Goal: Check status

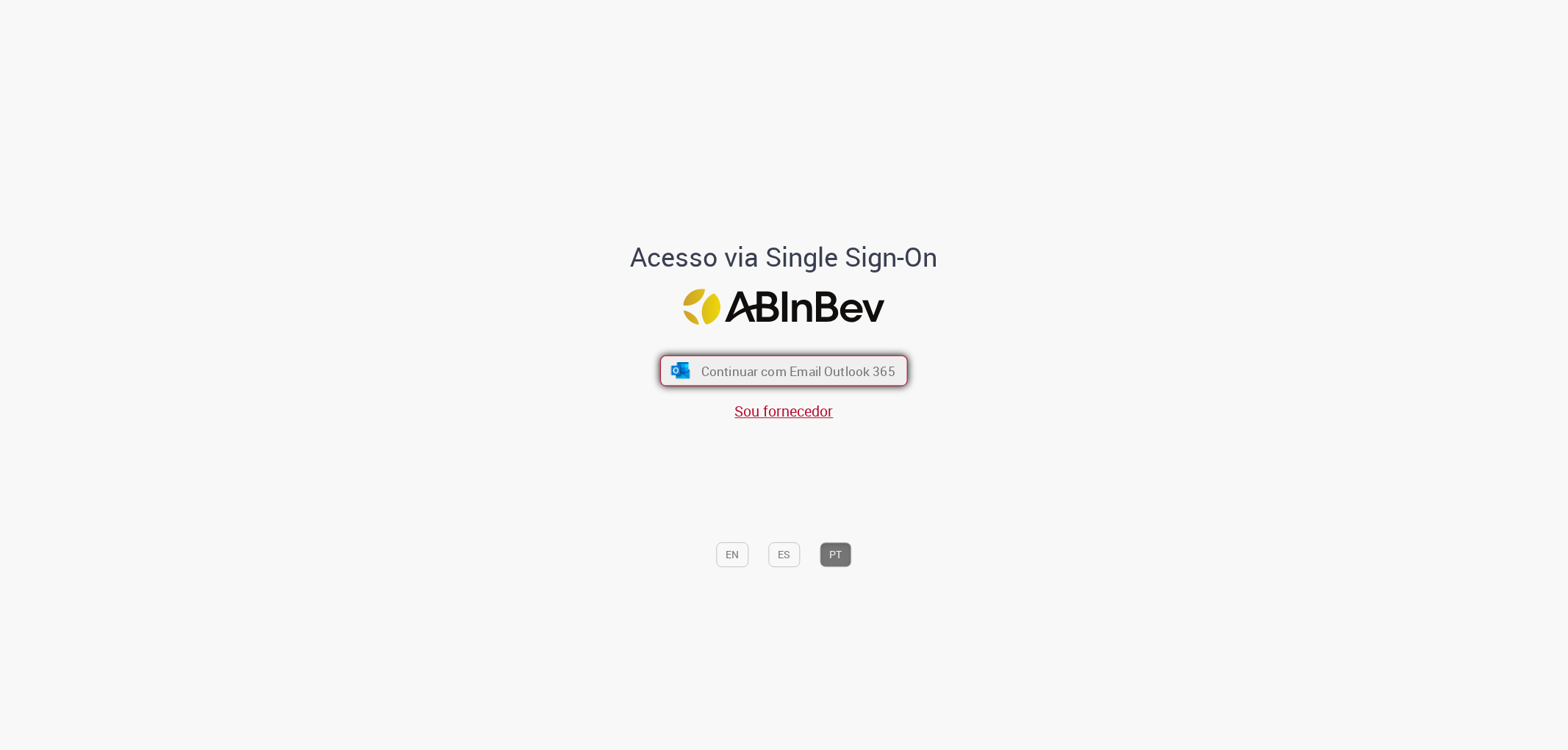
click at [851, 371] on span "Continuar com Email Outlook 365" at bounding box center [798, 370] width 194 height 17
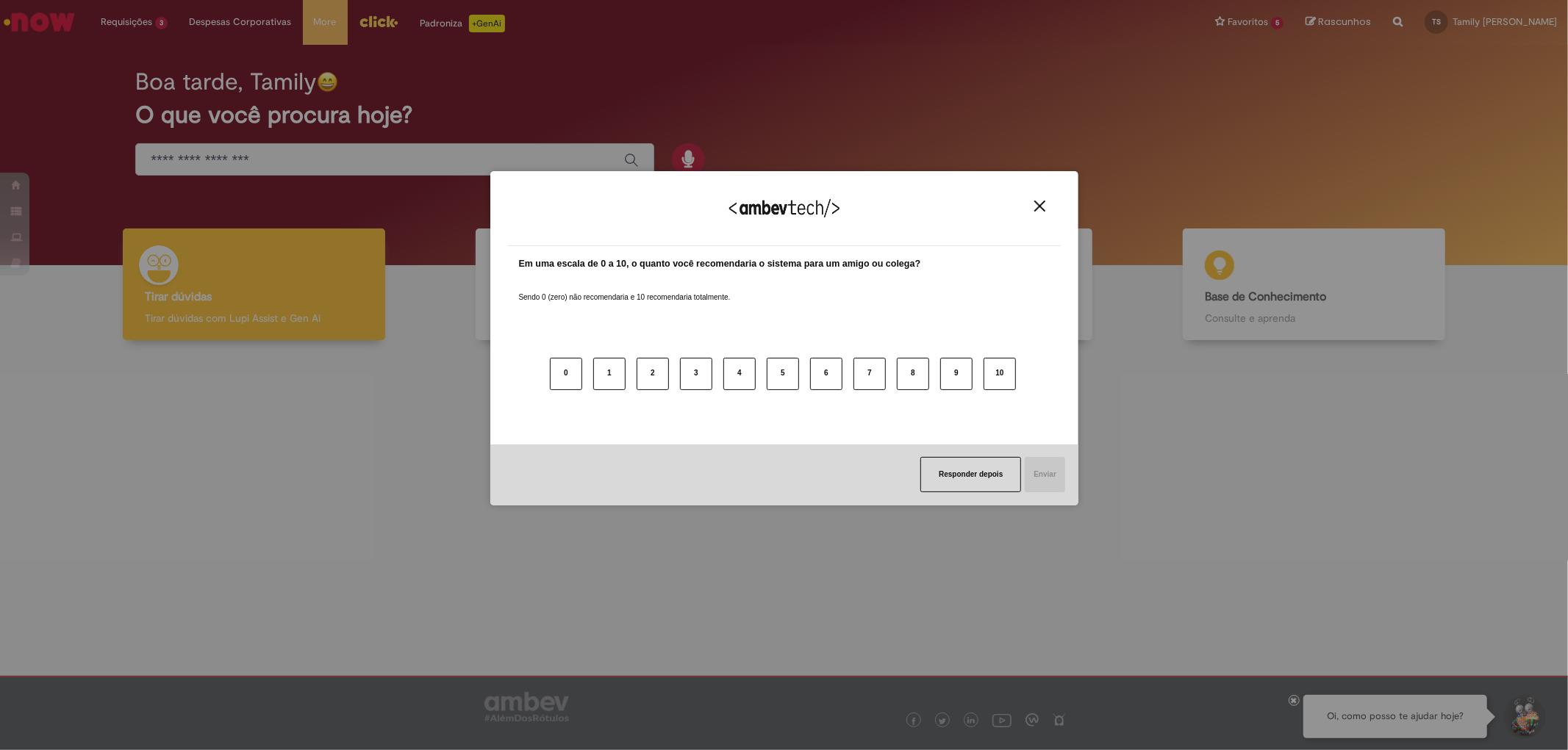
click at [1041, 208] on img "Close" at bounding box center [1039, 205] width 11 height 11
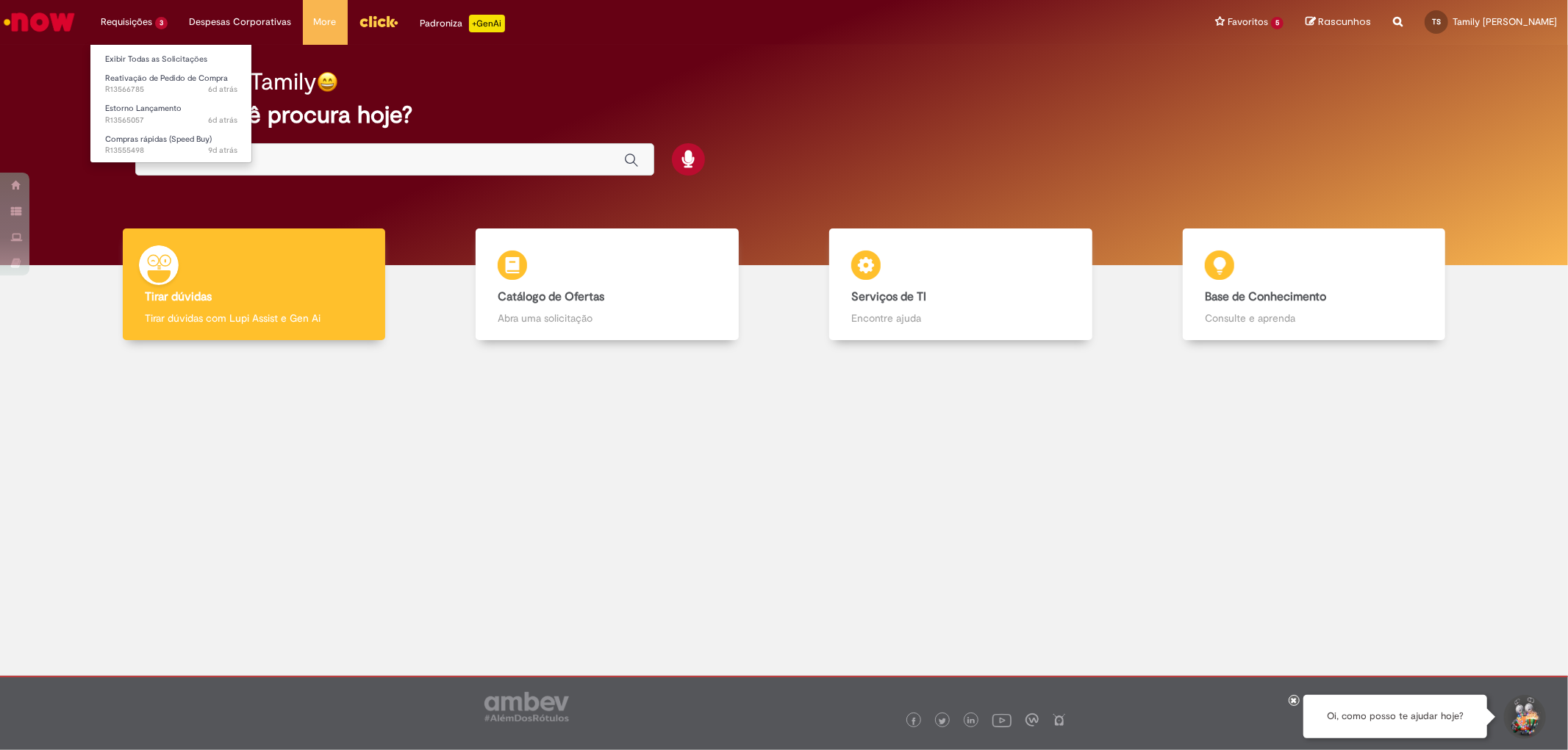
click at [137, 25] on li "Requisições 3 Exibir Todas as Solicitações Reativação de Pedido de Compra 6d at…" at bounding box center [133, 21] width 89 height 44
click at [142, 58] on link "Exibir Todas as Solicitações" at bounding box center [171, 59] width 162 height 17
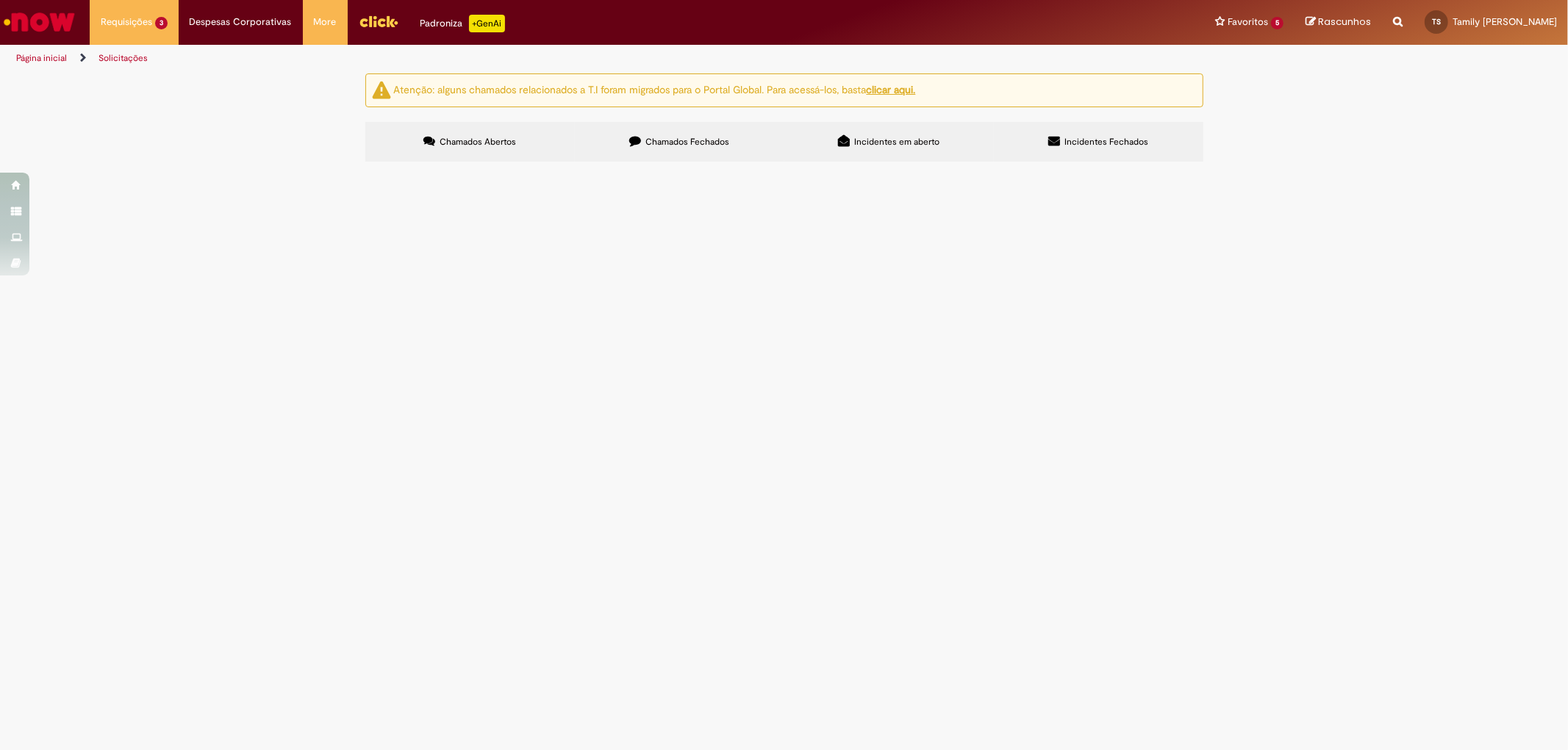
click at [658, 143] on span "Chamados Fechados" at bounding box center [687, 142] width 84 height 12
click at [0, 0] on span "Regularização de Nota Fiscal - SAP S4/HANA" at bounding box center [0, 0] width 0 height 0
click at [0, 0] on span "R13441767" at bounding box center [0, 0] width 0 height 0
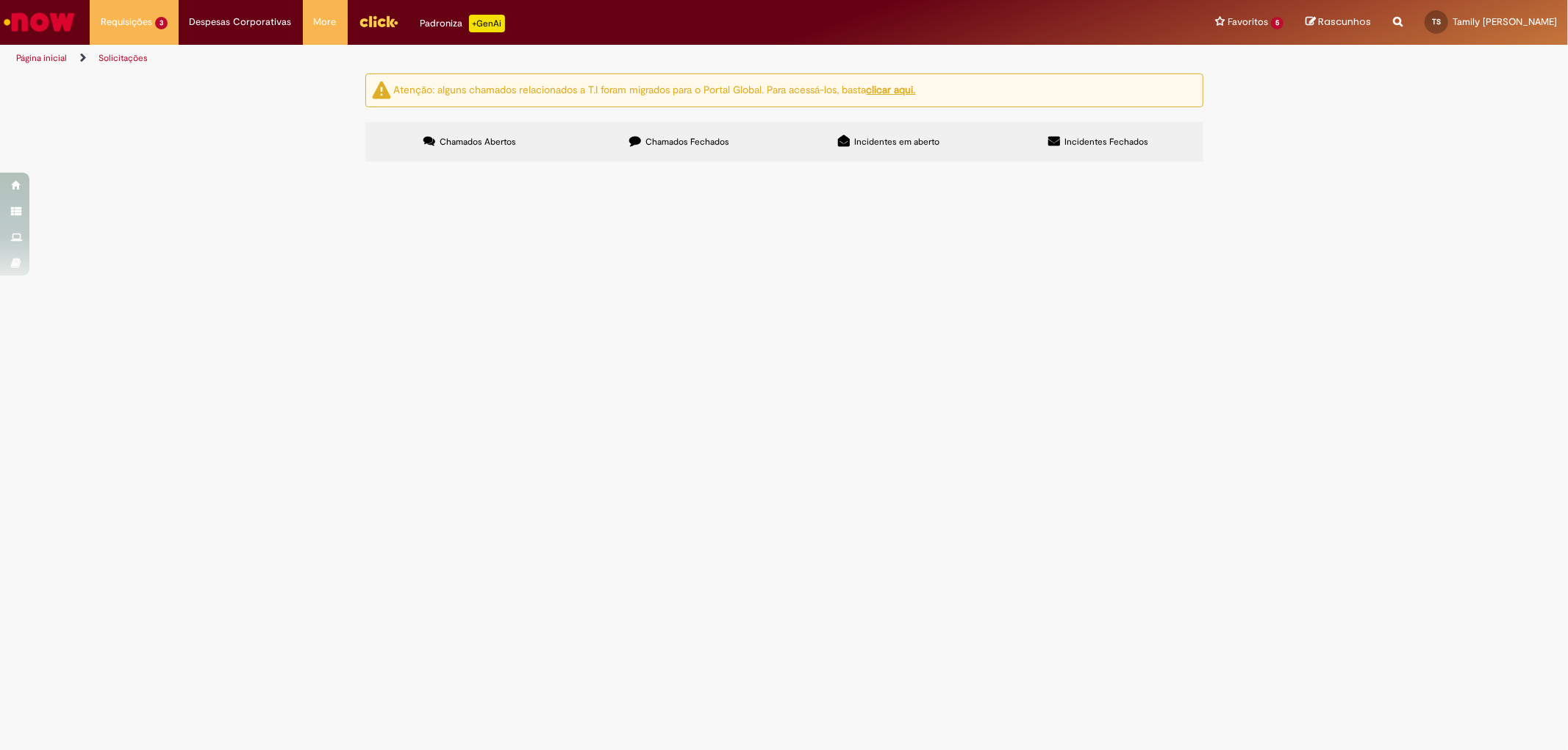
click at [0, 0] on span "Solicito priorização na geração do pedido da RC: 1000400907" at bounding box center [0, 0] width 0 height 0
